Goal: Task Accomplishment & Management: Manage account settings

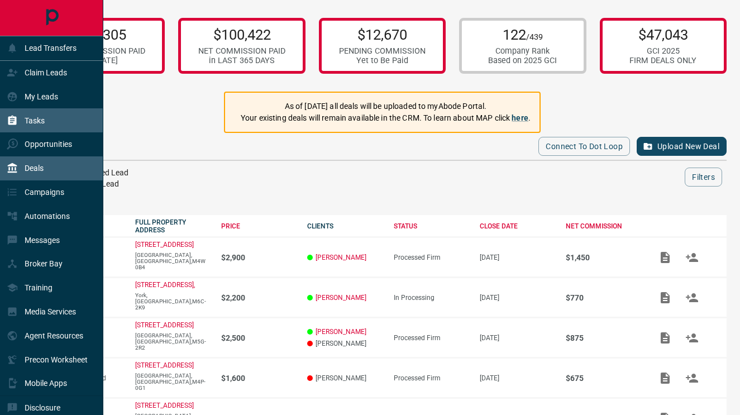
click at [19, 112] on div "Tasks" at bounding box center [26, 120] width 38 height 18
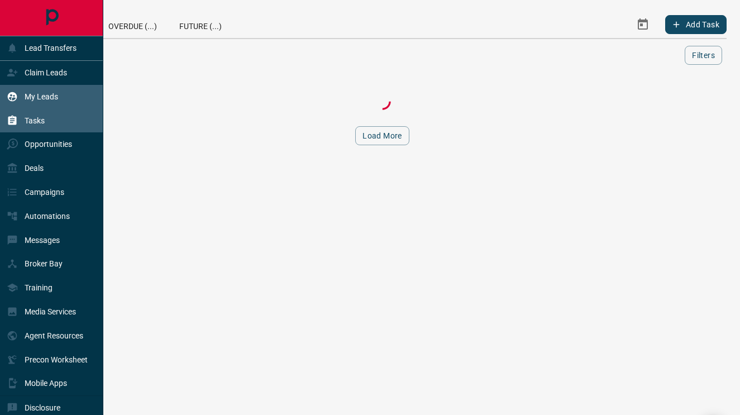
click at [34, 102] on div "My Leads" at bounding box center [32, 97] width 51 height 18
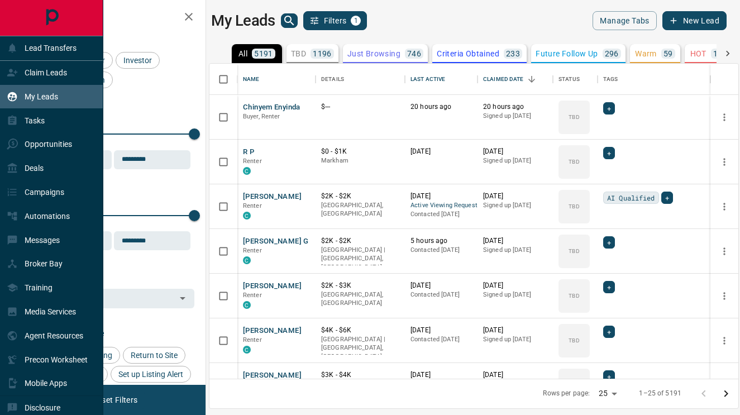
scroll to position [315, 529]
click at [46, 73] on p "Claim Leads" at bounding box center [46, 72] width 42 height 9
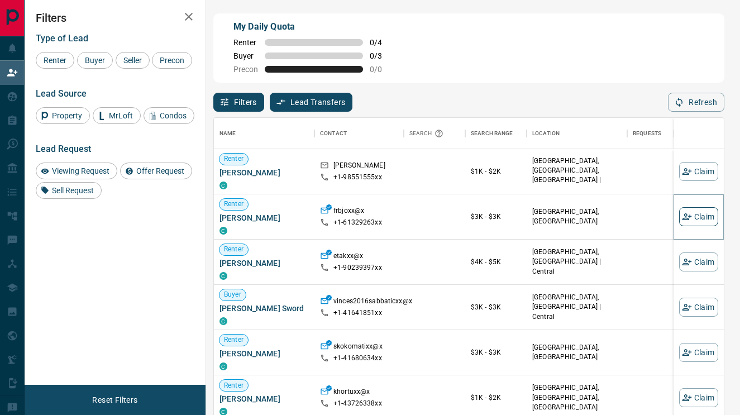
click at [704, 221] on button "Claim" at bounding box center [698, 216] width 39 height 19
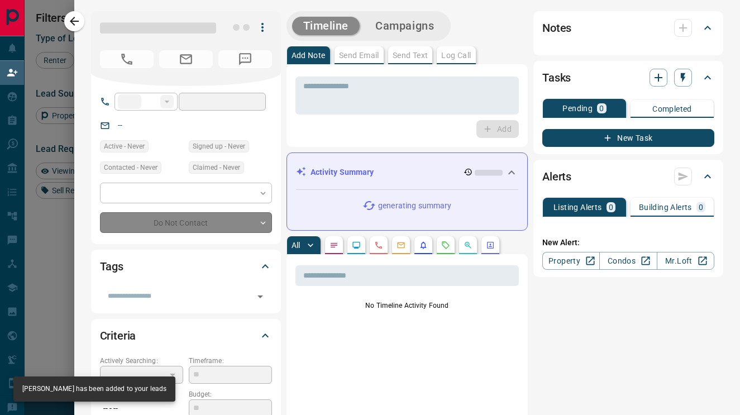
type input "**"
type input "**********"
type input "**"
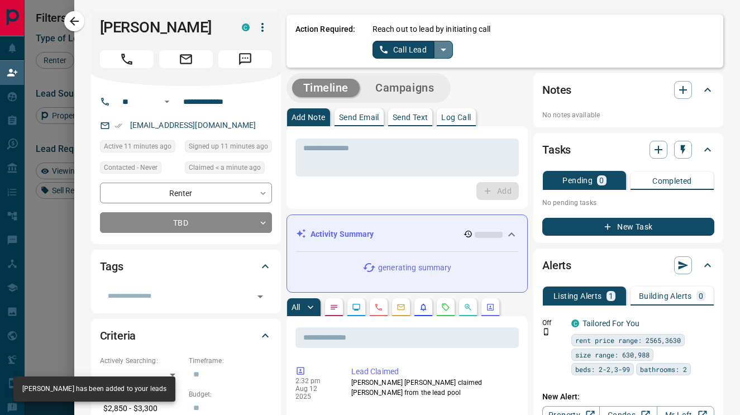
click at [442, 44] on icon "split button" at bounding box center [443, 49] width 13 height 13
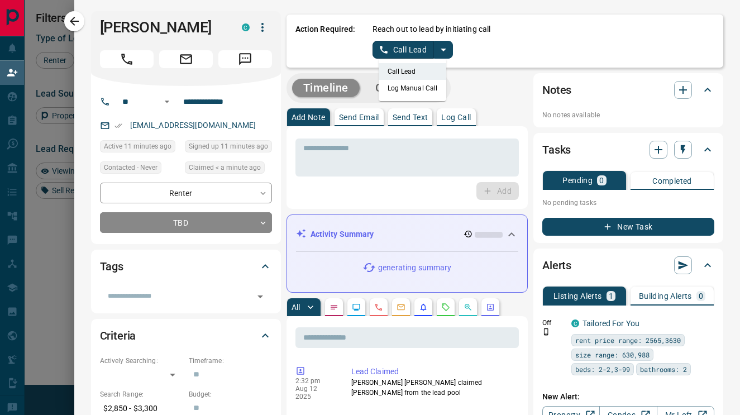
click at [416, 85] on li "Log Manual Call" at bounding box center [413, 88] width 68 height 17
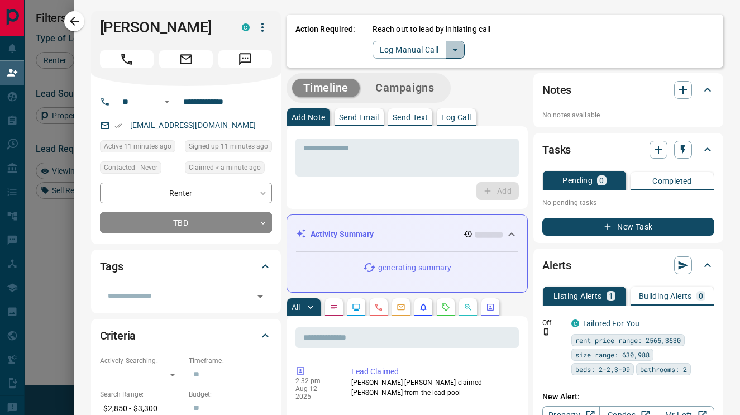
click at [460, 51] on icon "split button" at bounding box center [454, 49] width 13 height 13
click at [484, 83] on div "Timeline Campaigns" at bounding box center [407, 88] width 242 height 30
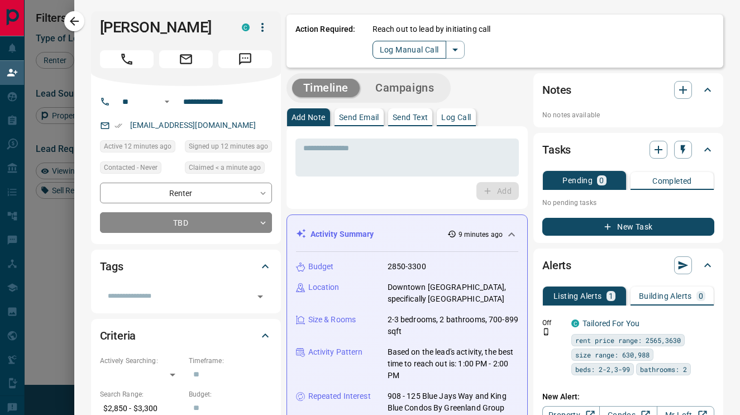
click at [417, 52] on button "Log Manual Call" at bounding box center [409, 50] width 74 height 18
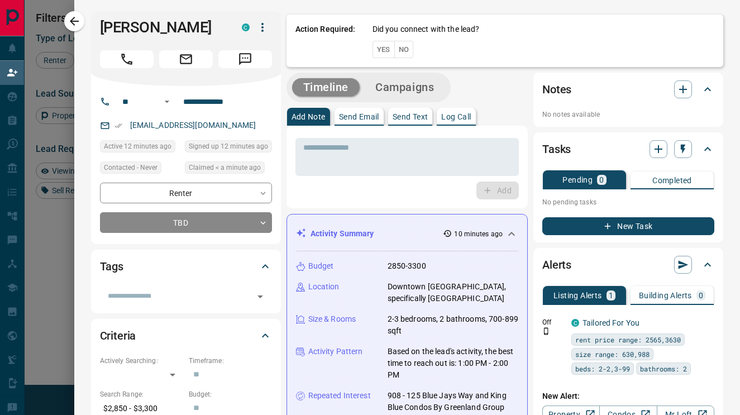
click at [386, 50] on button "Yes" at bounding box center [383, 49] width 22 height 17
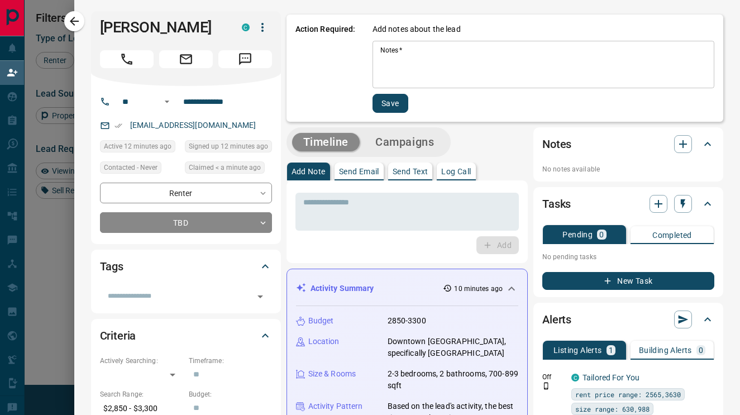
click at [408, 72] on textarea "Notes   *" at bounding box center [543, 65] width 326 height 38
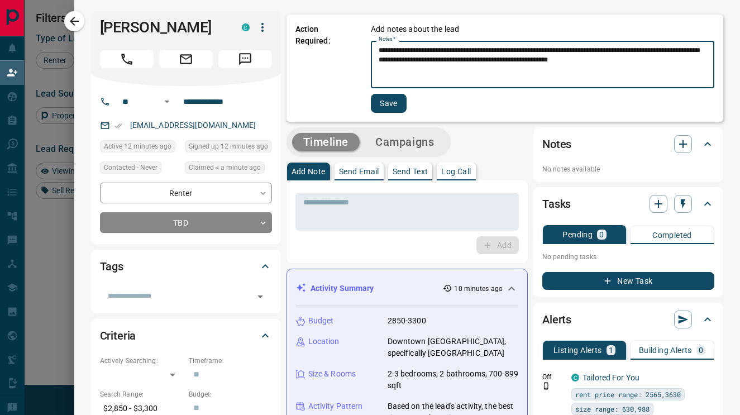
type textarea "**********"
click at [395, 97] on button "Save" at bounding box center [389, 103] width 36 height 19
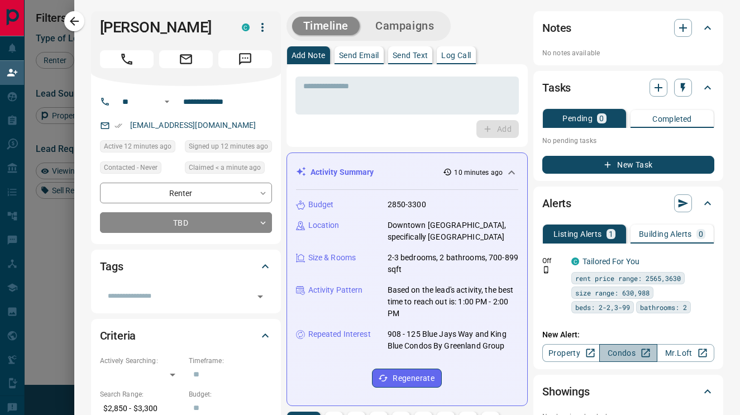
click at [614, 351] on link "Condos" at bounding box center [628, 353] width 58 height 18
click at [233, 213] on body "Lead Transfers Claim Leads My Leads Tasks Opportunities Deals Campaigns Automat…" at bounding box center [370, 177] width 740 height 354
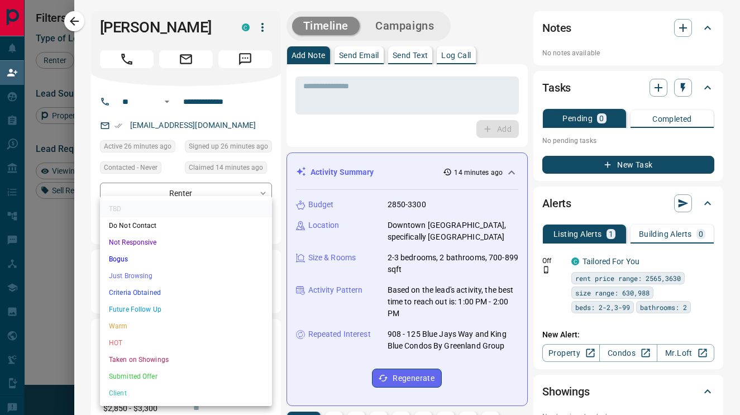
click at [219, 277] on li "Just Browsing" at bounding box center [186, 275] width 172 height 17
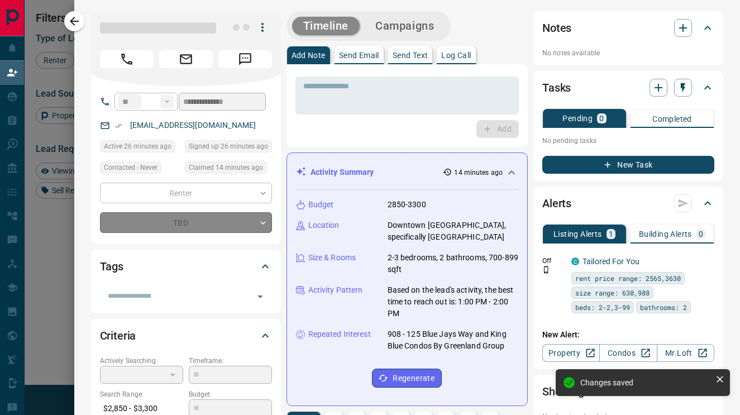
type input "*"
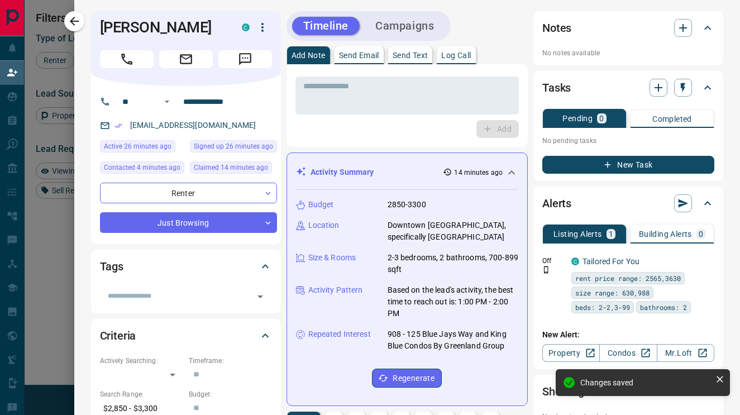
click at [80, 24] on icon "button" at bounding box center [74, 21] width 13 height 13
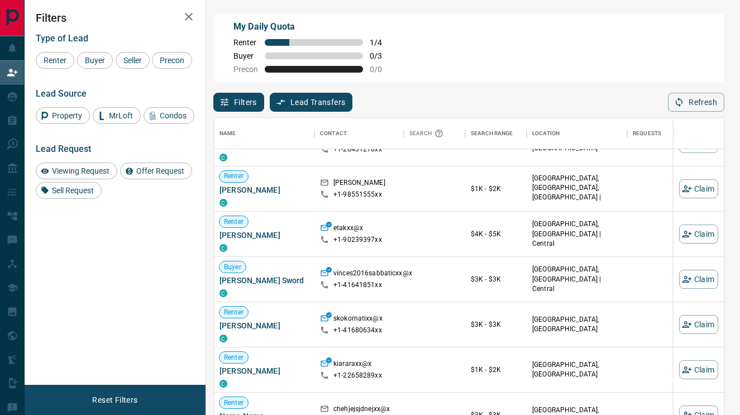
scroll to position [165, 0]
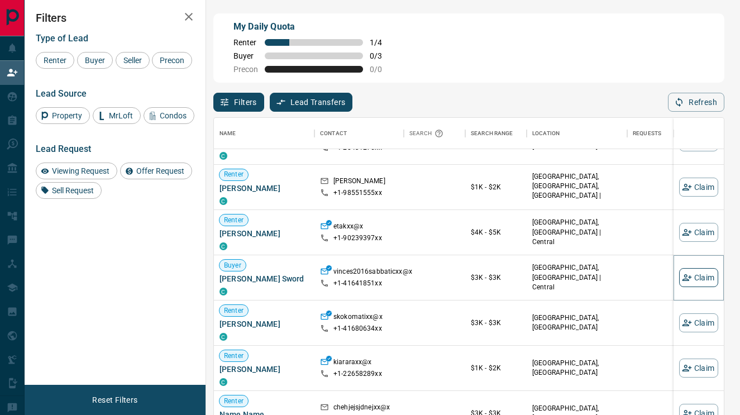
click at [686, 277] on icon "button" at bounding box center [686, 277] width 9 height 7
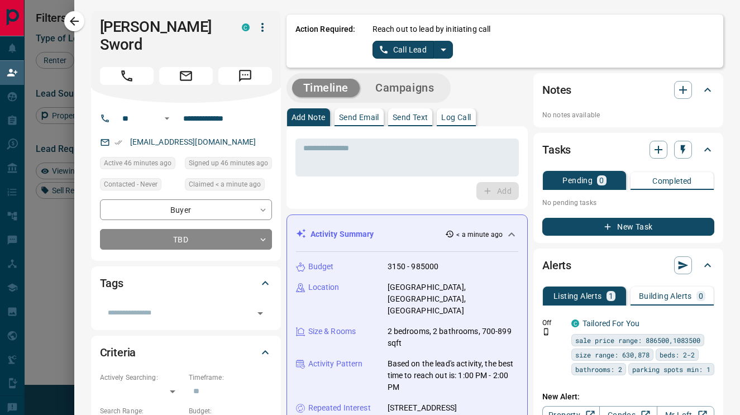
scroll to position [0, 0]
click at [439, 53] on icon "split button" at bounding box center [443, 49] width 13 height 13
click at [433, 89] on li "Log Manual Call" at bounding box center [413, 88] width 68 height 17
click at [422, 55] on button "Log Manual Call" at bounding box center [409, 50] width 74 height 18
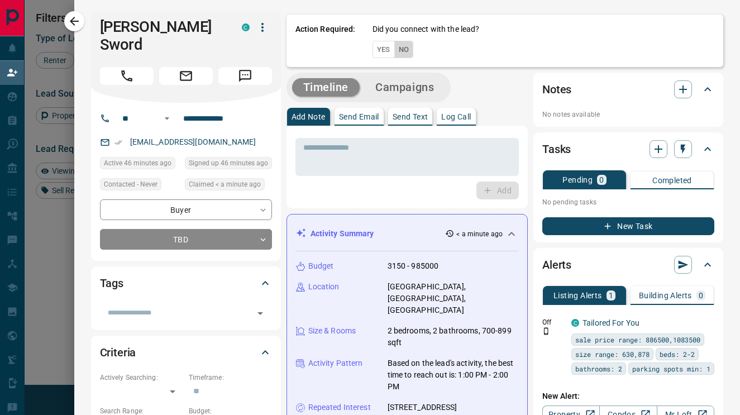
click at [410, 52] on button "No" at bounding box center [404, 49] width 20 height 17
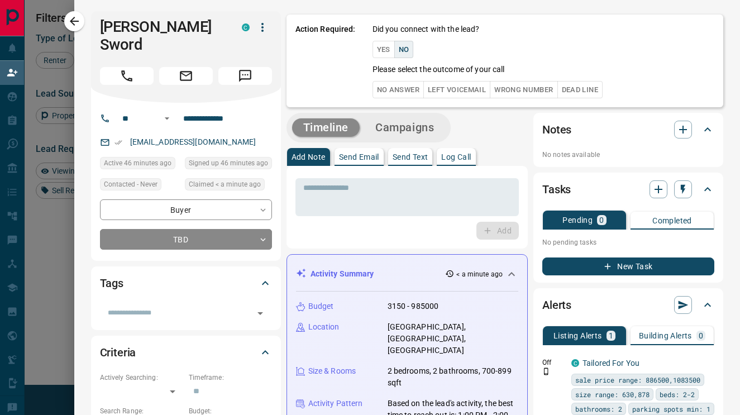
click at [396, 90] on button "No Answer" at bounding box center [397, 89] width 51 height 17
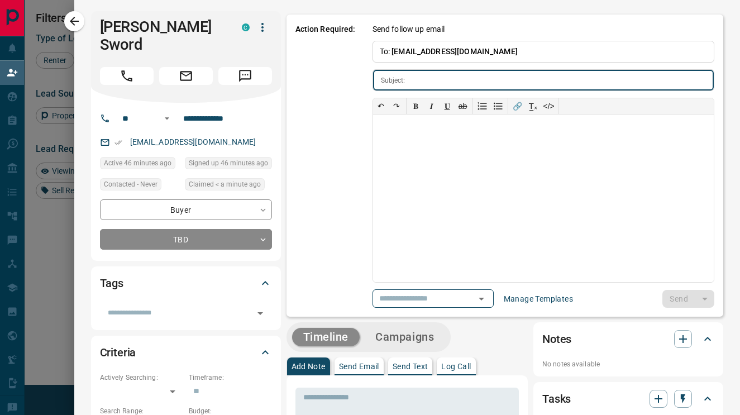
type input "**********"
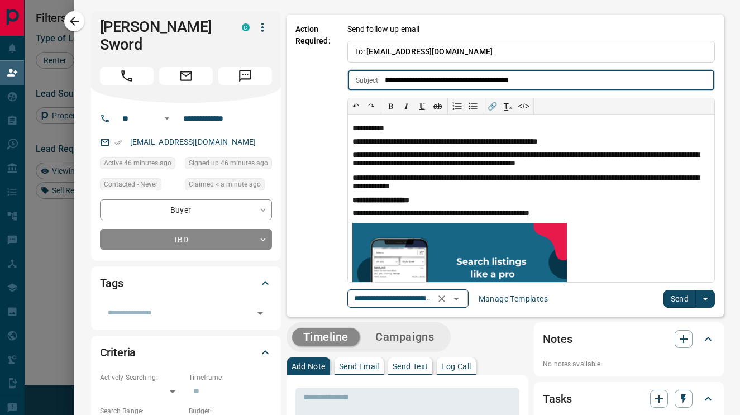
click at [446, 304] on button "Clear" at bounding box center [442, 299] width 16 height 16
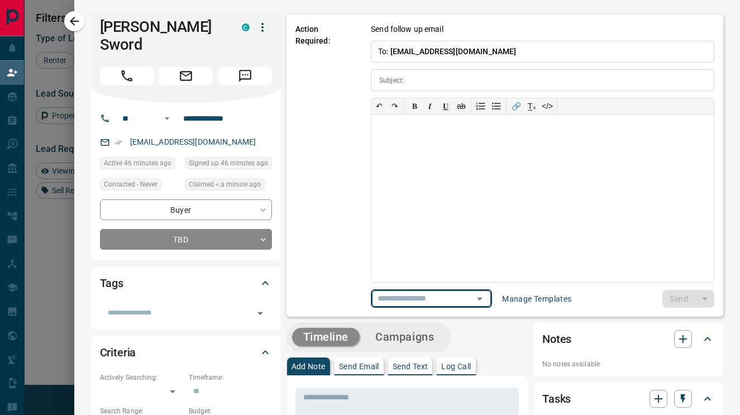
click at [443, 299] on input "text" at bounding box center [415, 298] width 85 height 14
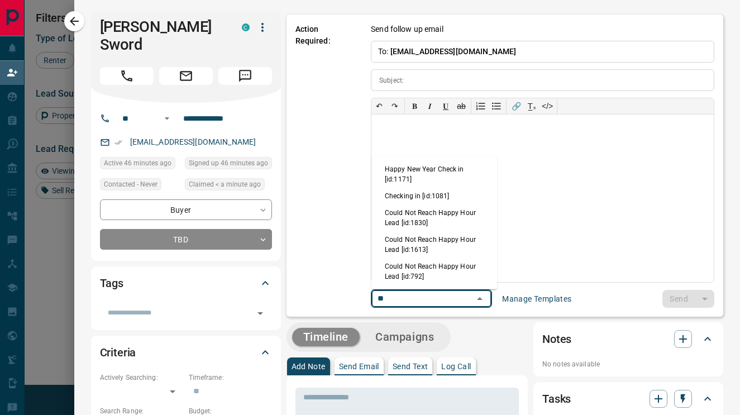
type input "*"
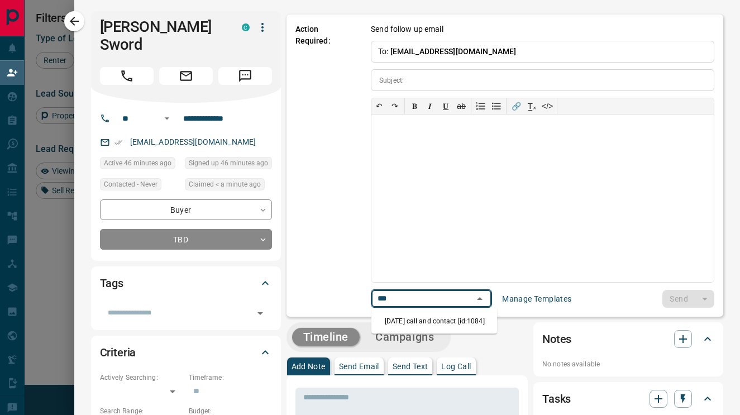
click at [458, 320] on li "[DATE] call and contact [id:1084]" at bounding box center [434, 321] width 126 height 17
type input "***"
type input "**********"
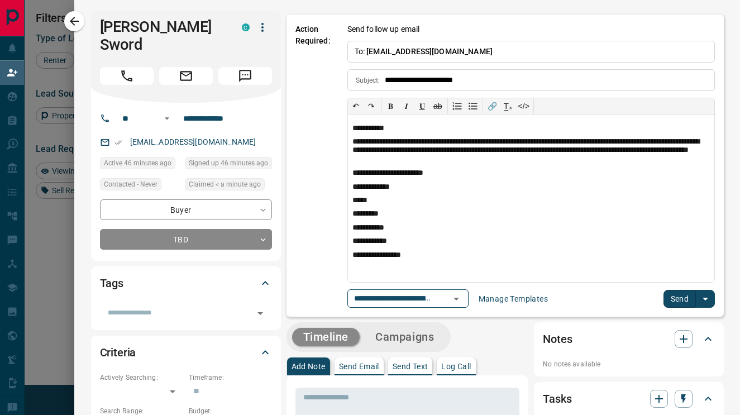
click at [667, 292] on button "Send" at bounding box center [679, 299] width 33 height 18
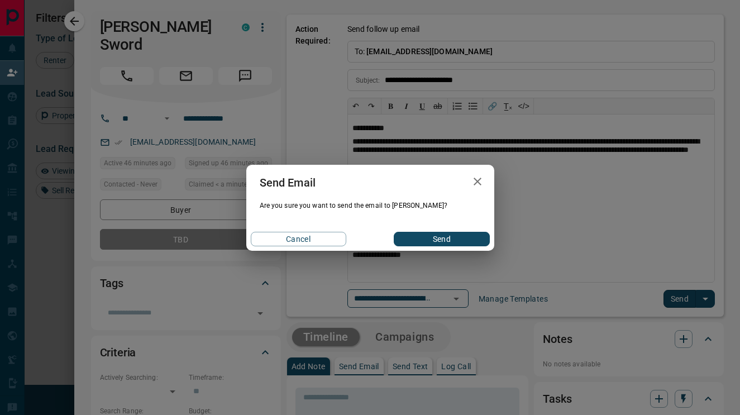
click at [466, 253] on div "Send Email Are you sure you want to send the email to [PERSON_NAME]? Cancel Send" at bounding box center [370, 207] width 740 height 415
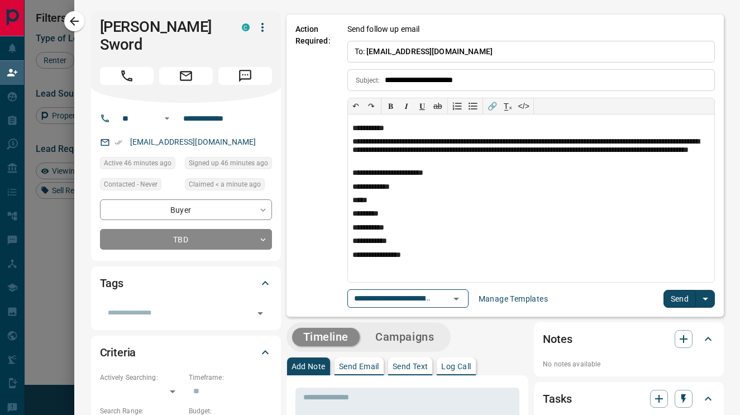
click at [679, 296] on button "Send" at bounding box center [679, 299] width 33 height 18
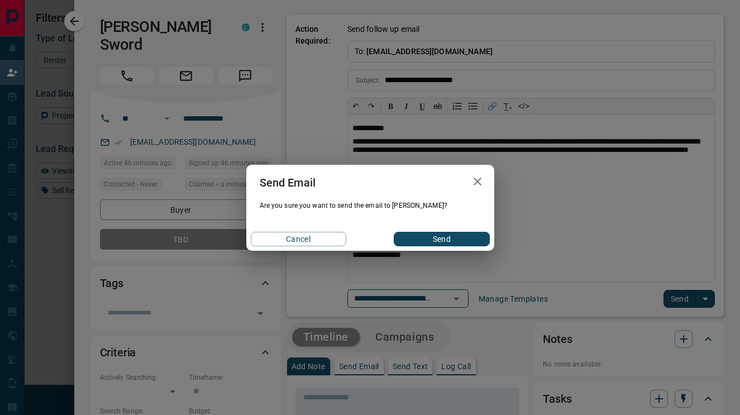
click at [474, 237] on button "Send" at bounding box center [441, 239] width 95 height 15
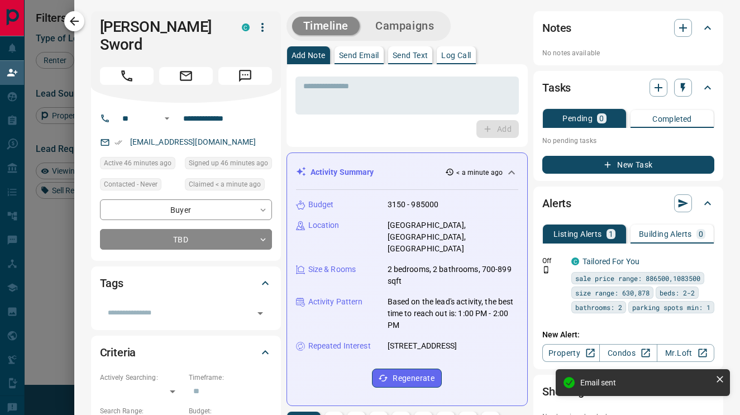
click at [69, 19] on icon "button" at bounding box center [74, 21] width 13 height 13
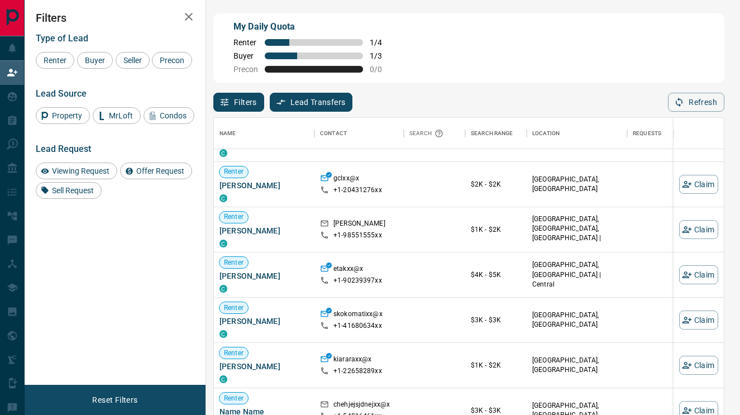
scroll to position [467, 0]
click at [688, 271] on icon "button" at bounding box center [687, 274] width 10 height 10
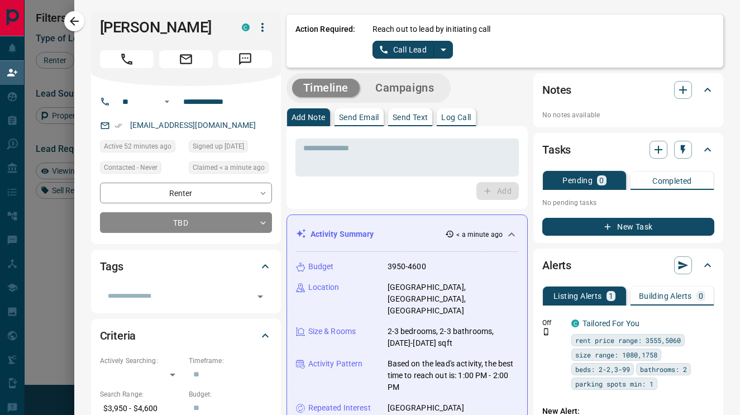
scroll to position [0, 0]
click at [447, 47] on icon "split button" at bounding box center [443, 49] width 13 height 13
click at [410, 85] on li "Log Manual Call" at bounding box center [413, 88] width 68 height 17
click at [400, 55] on button "Log Manual Call" at bounding box center [409, 50] width 74 height 18
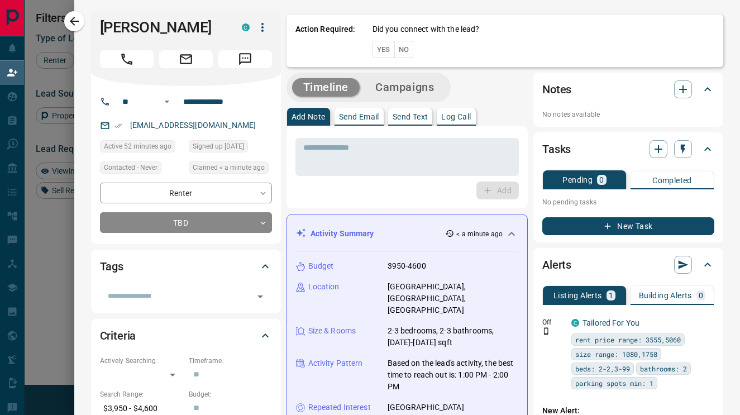
click at [400, 55] on button "No" at bounding box center [404, 49] width 20 height 17
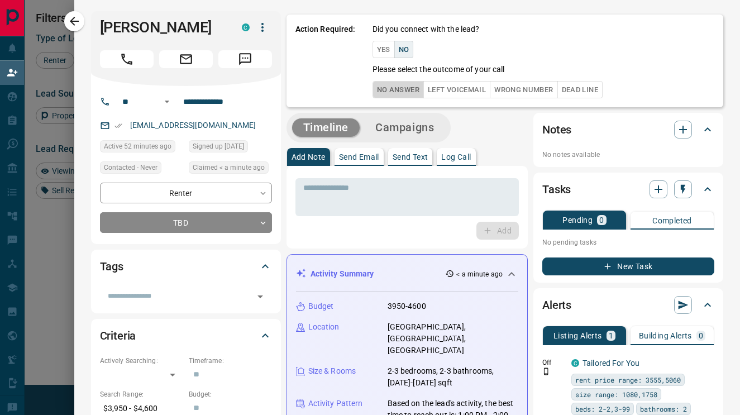
click at [404, 83] on button "No Answer" at bounding box center [397, 89] width 51 height 17
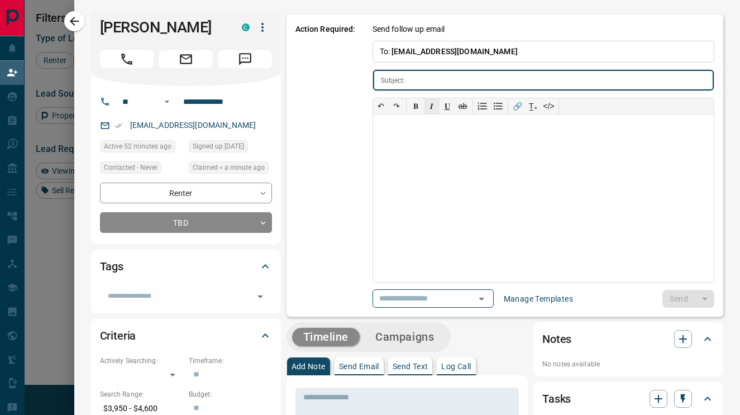
type input "**********"
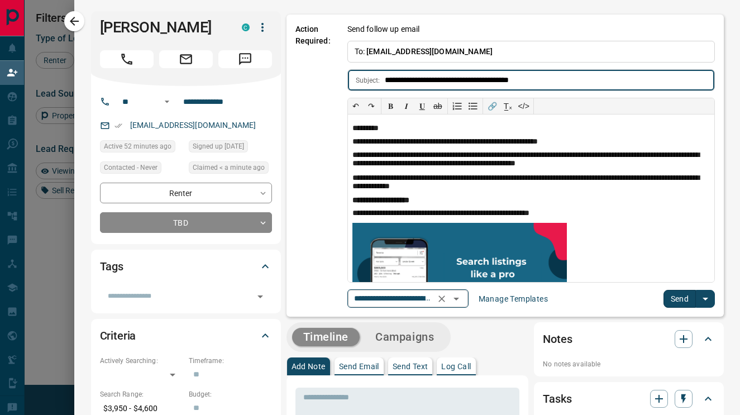
click at [446, 303] on icon "Clear" at bounding box center [441, 298] width 11 height 11
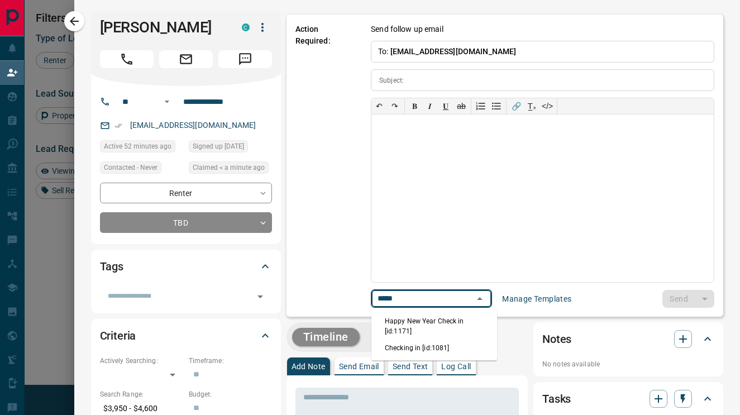
click at [411, 350] on li "Checking in [id:1081]" at bounding box center [434, 347] width 126 height 17
type input "*****"
type input "**********"
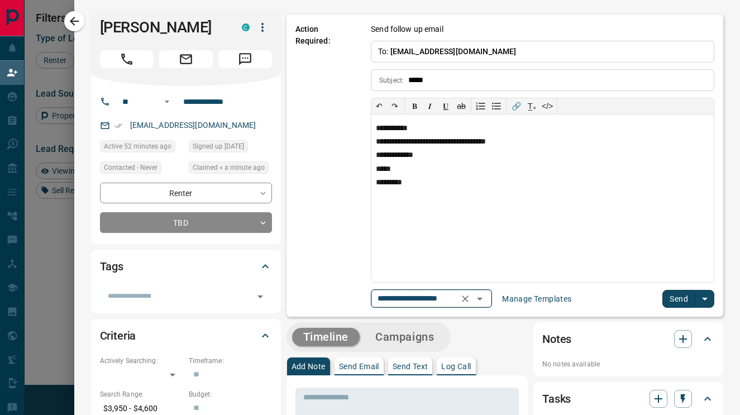
click at [690, 301] on button "Send" at bounding box center [678, 299] width 33 height 18
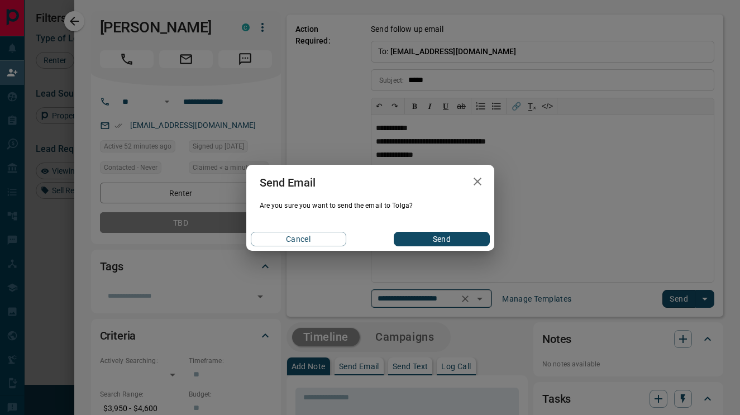
click at [432, 246] on button "Send" at bounding box center [441, 239] width 95 height 15
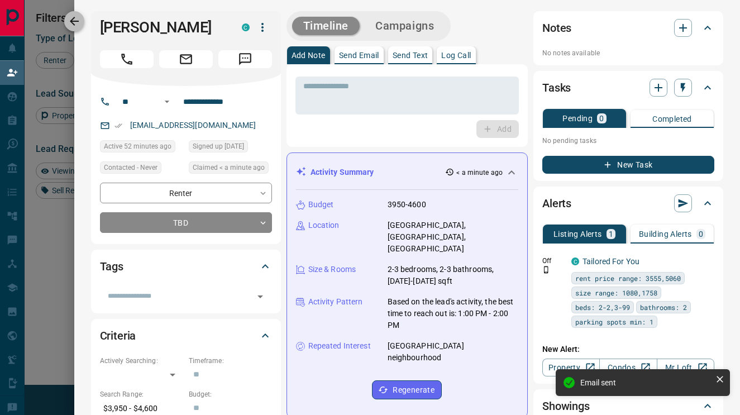
click at [76, 17] on icon "button" at bounding box center [74, 21] width 13 height 13
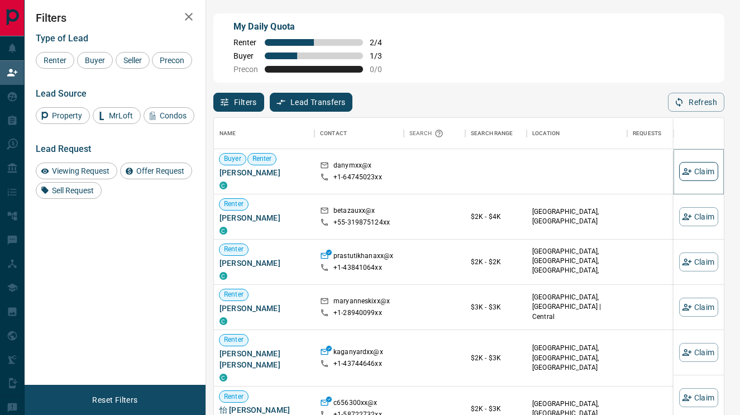
click at [691, 173] on icon "button" at bounding box center [687, 171] width 10 height 10
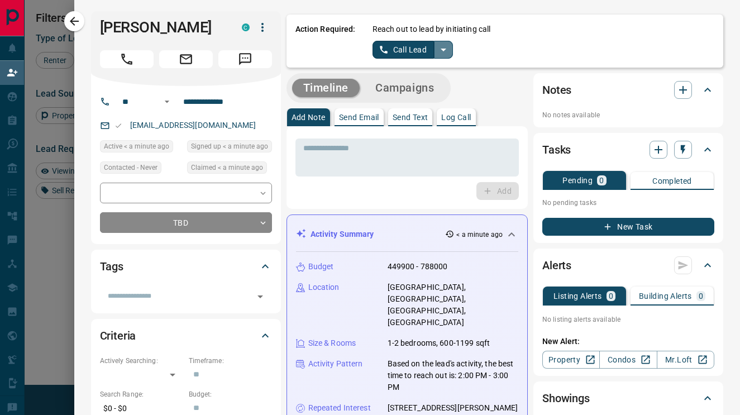
click at [444, 52] on icon "split button" at bounding box center [443, 49] width 13 height 13
click at [433, 85] on li "Log Manual Call" at bounding box center [413, 88] width 68 height 17
click at [425, 50] on button "Log Manual Call" at bounding box center [409, 50] width 74 height 18
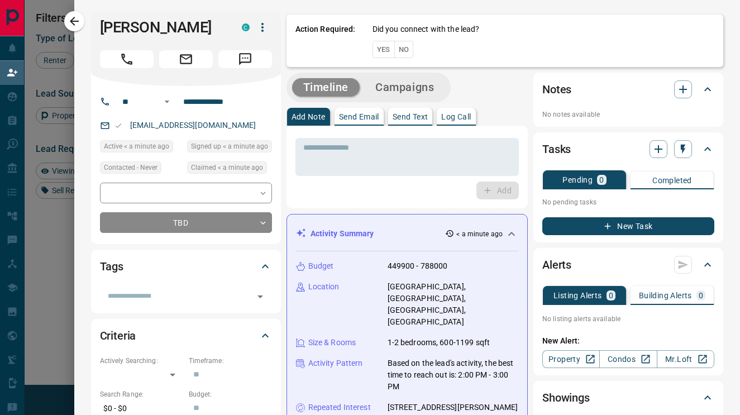
click at [411, 54] on button "No" at bounding box center [404, 49] width 20 height 17
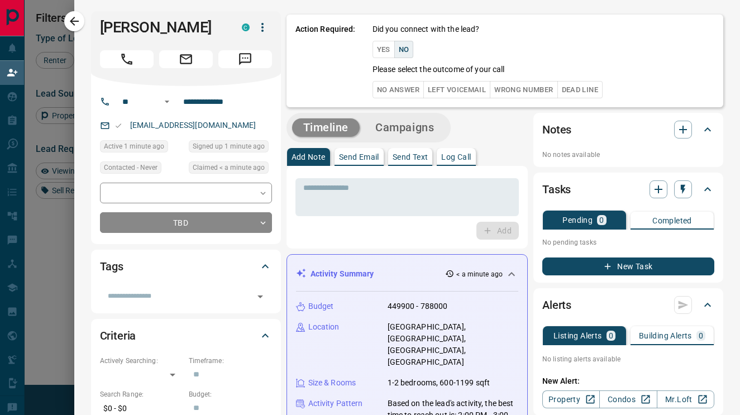
click at [406, 92] on button "No Answer" at bounding box center [397, 89] width 51 height 17
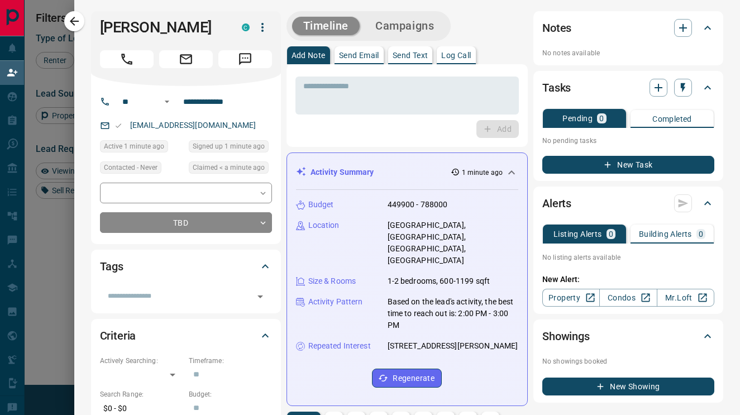
click at [367, 60] on button "Send Email" at bounding box center [358, 55] width 49 height 18
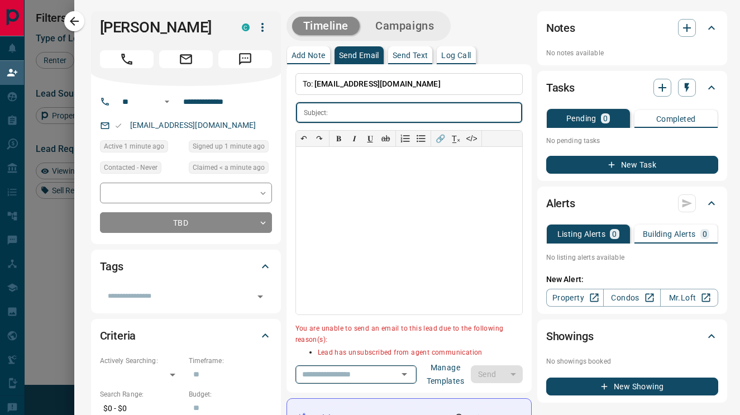
click at [394, 373] on div "​" at bounding box center [355, 374] width 121 height 18
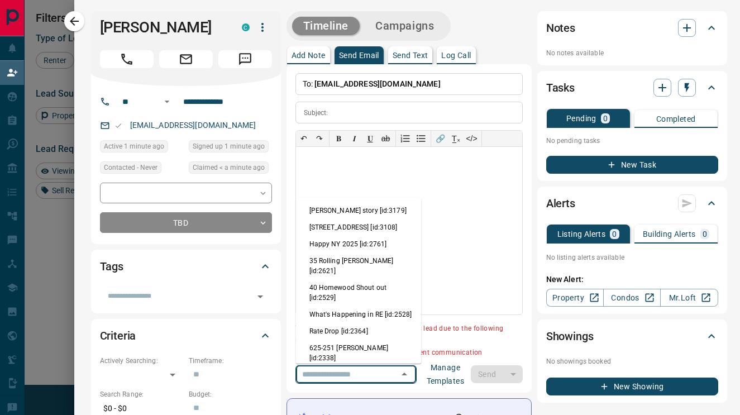
click at [406, 375] on icon "Close" at bounding box center [404, 373] width 13 height 13
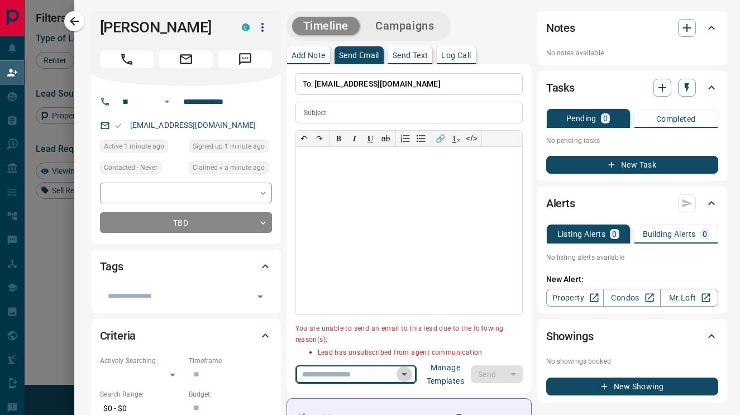
click at [406, 375] on icon "Open" at bounding box center [404, 373] width 13 height 13
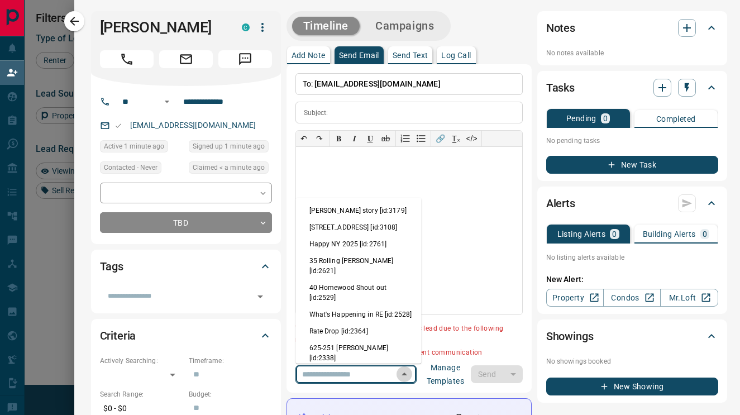
click at [406, 375] on icon "Close" at bounding box center [404, 373] width 13 height 13
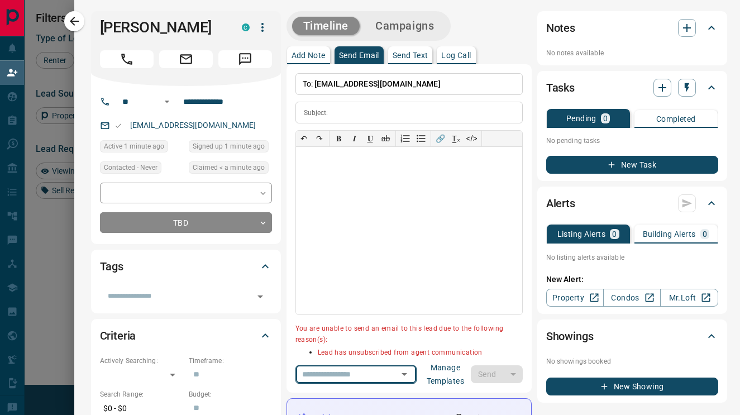
click at [406, 375] on icon "Open" at bounding box center [404, 373] width 13 height 13
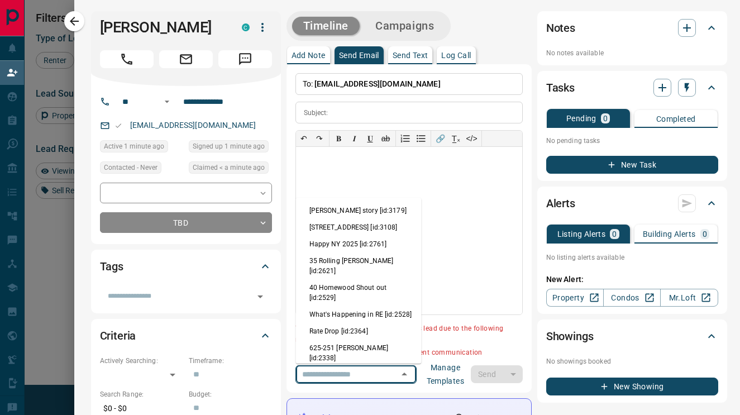
click at [299, 58] on p "Add Note" at bounding box center [308, 55] width 34 height 8
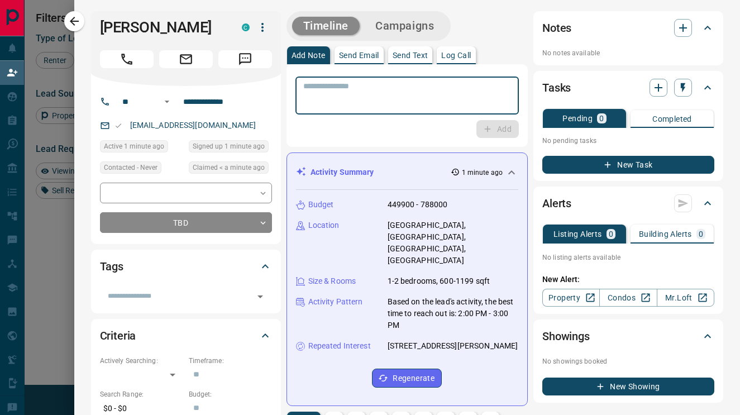
click at [322, 105] on textarea at bounding box center [407, 96] width 208 height 28
type textarea "**********"
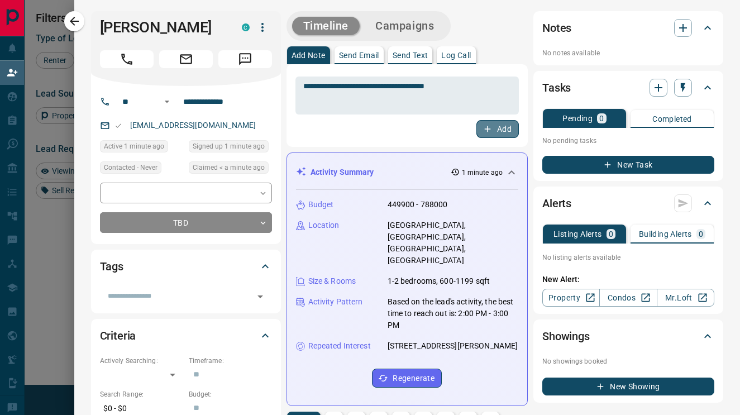
click at [504, 122] on button "Add" at bounding box center [497, 129] width 42 height 18
click at [82, 19] on button "button" at bounding box center [74, 21] width 20 height 20
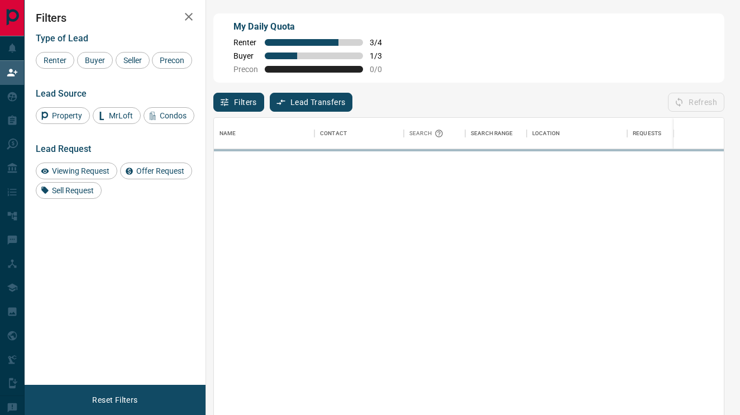
scroll to position [314, 510]
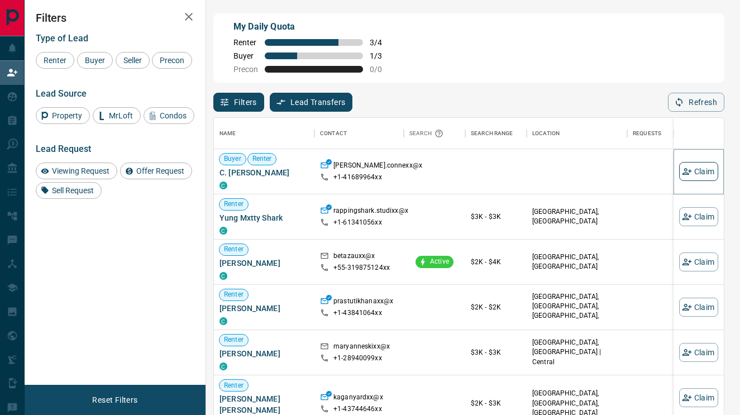
click at [690, 173] on icon "button" at bounding box center [687, 171] width 10 height 10
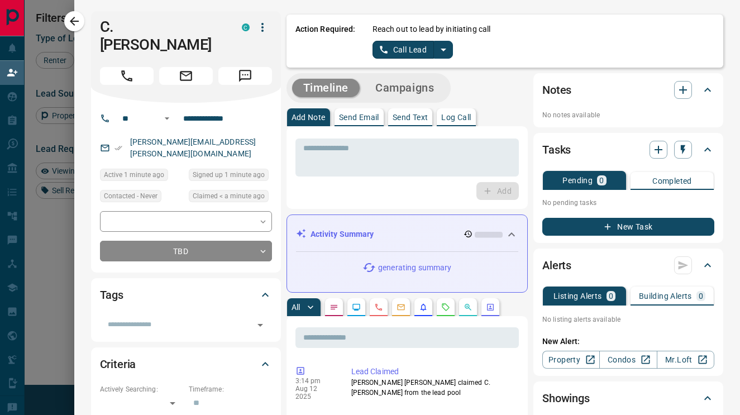
scroll to position [0, 0]
click at [440, 52] on icon "split button" at bounding box center [443, 49] width 13 height 13
click at [417, 87] on li "Log Manual Call" at bounding box center [413, 88] width 68 height 17
click at [406, 53] on button "Log Manual Call" at bounding box center [409, 50] width 74 height 18
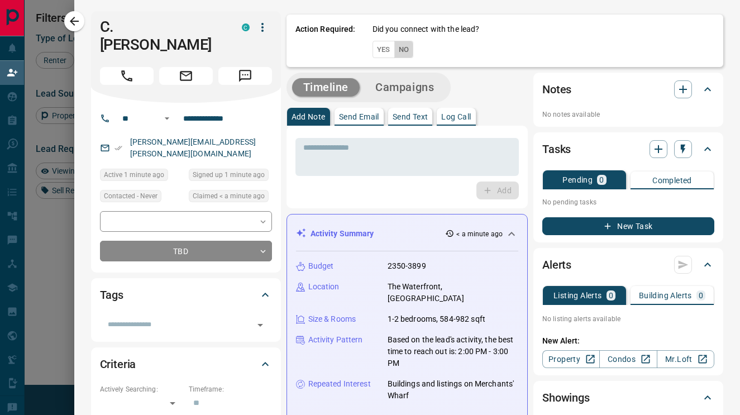
click at [409, 52] on button "No" at bounding box center [404, 49] width 20 height 17
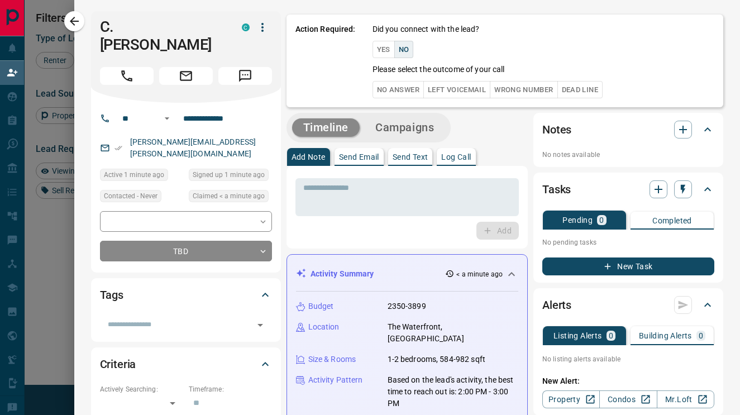
click at [399, 95] on button "No Answer" at bounding box center [397, 89] width 51 height 17
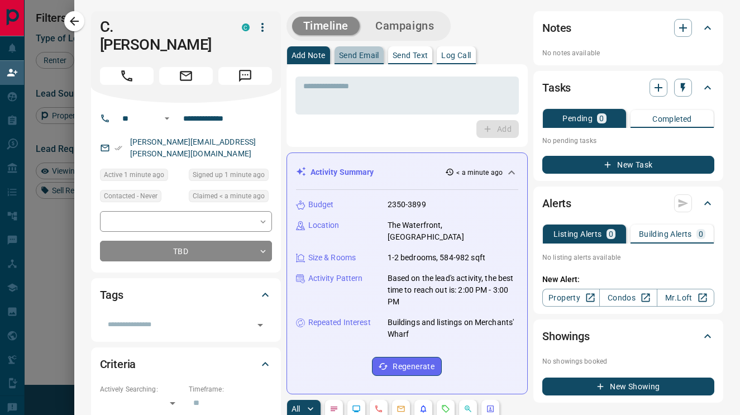
click at [362, 51] on p "Send Email" at bounding box center [359, 55] width 40 height 8
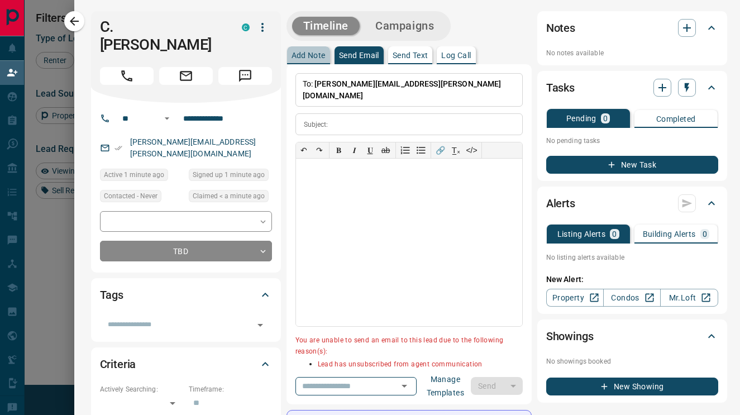
click at [320, 50] on button "Add Note" at bounding box center [308, 55] width 43 height 18
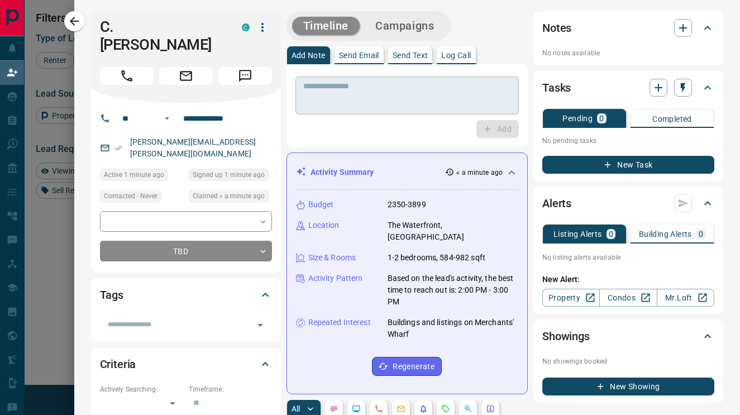
click at [350, 101] on textarea at bounding box center [407, 96] width 208 height 28
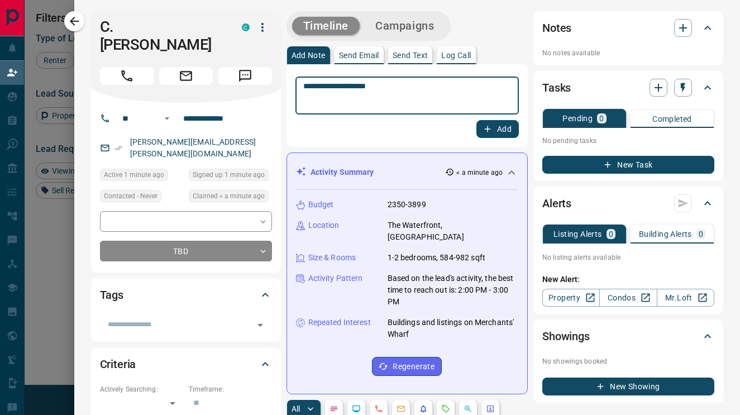
type textarea "**********"
click at [486, 138] on div "**********" at bounding box center [407, 105] width 242 height 83
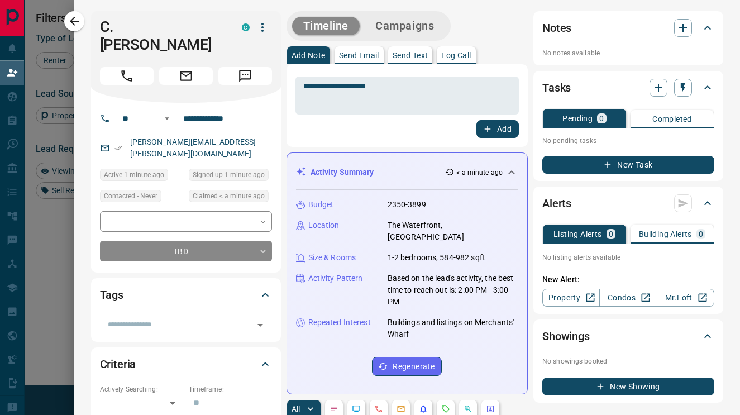
click at [486, 127] on icon "button" at bounding box center [487, 129] width 10 height 10
click at [72, 20] on icon "button" at bounding box center [74, 21] width 9 height 9
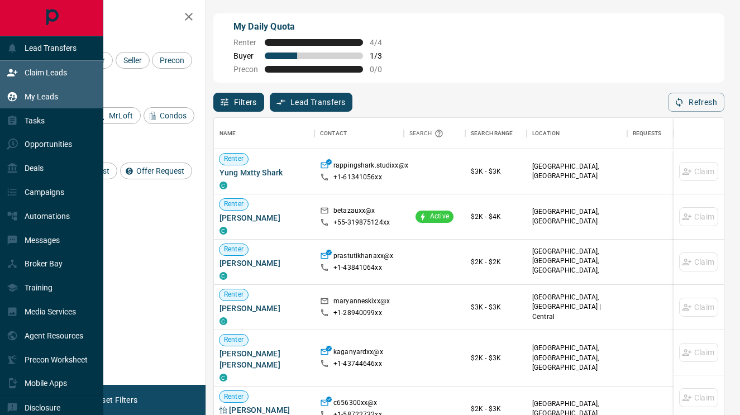
click at [37, 101] on div "My Leads" at bounding box center [32, 97] width 51 height 18
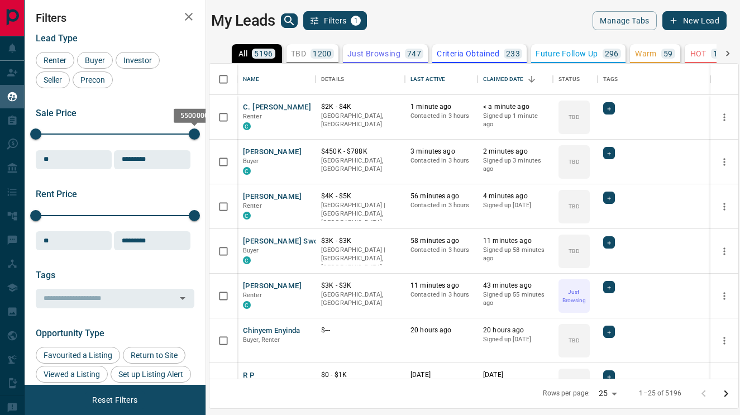
scroll to position [1, 1]
click at [49, 56] on span "Renter" at bounding box center [55, 60] width 31 height 9
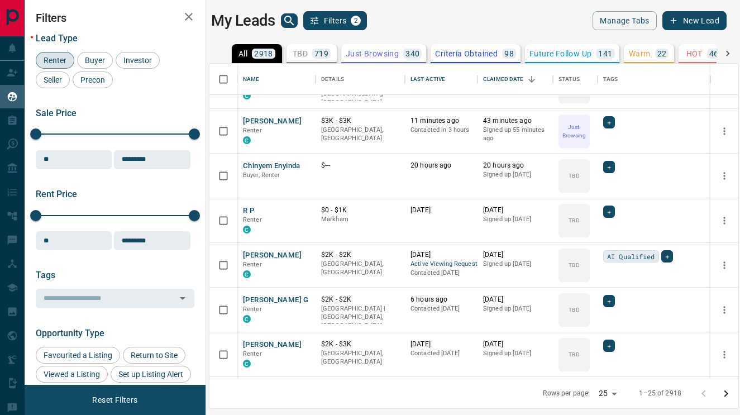
scroll to position [87, 0]
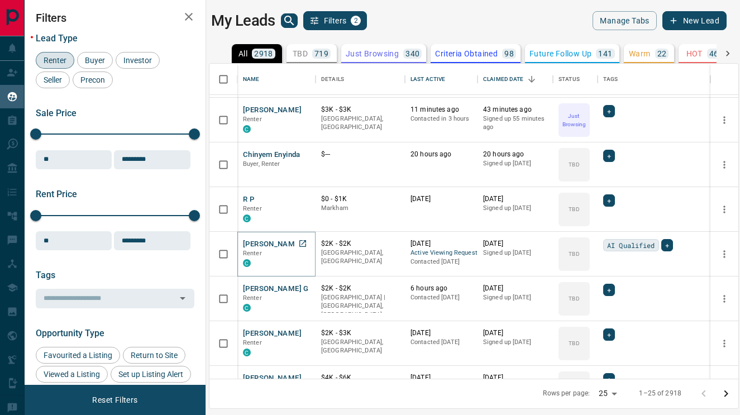
click at [275, 244] on button "[PERSON_NAME]" at bounding box center [272, 244] width 59 height 11
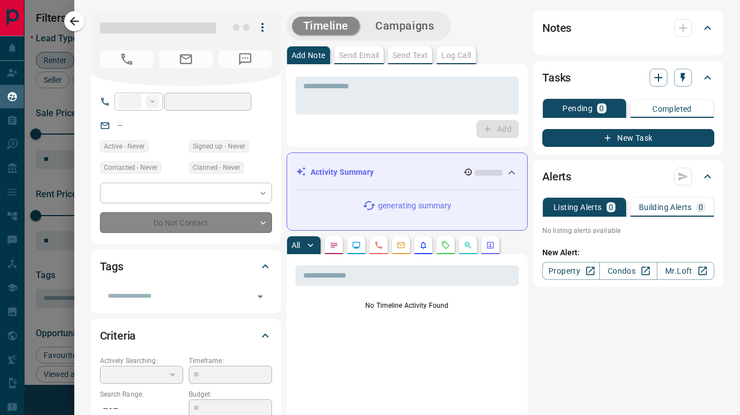
type input "**"
type input "**********"
type input "**"
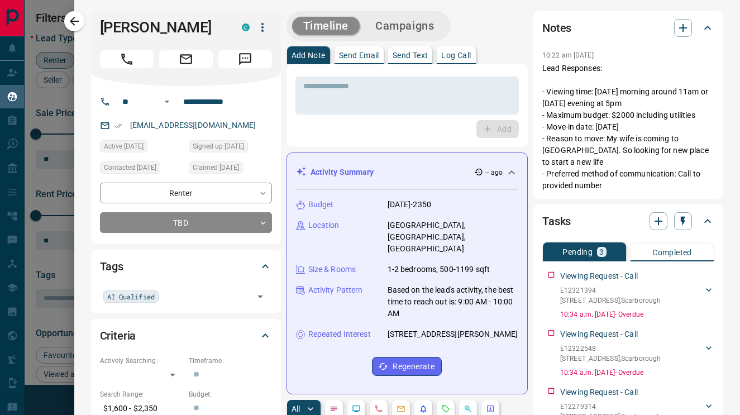
scroll to position [0, 0]
click at [370, 58] on p "Send Email" at bounding box center [359, 55] width 40 height 8
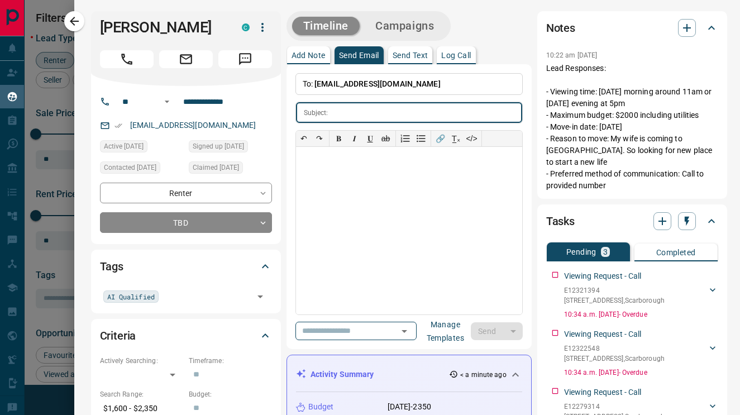
click at [457, 326] on button "Manage Templates" at bounding box center [445, 331] width 51 height 18
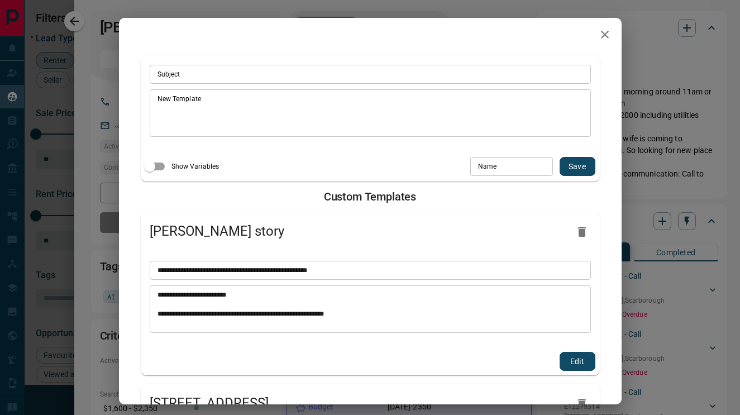
click at [453, 332] on div "**********" at bounding box center [370, 308] width 441 height 47
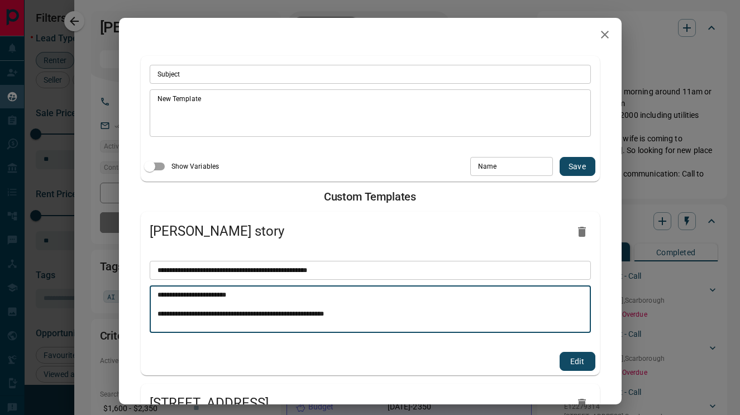
click at [451, 319] on textarea "**********" at bounding box center [369, 309] width 425 height 38
